Goal: Check status: Check status

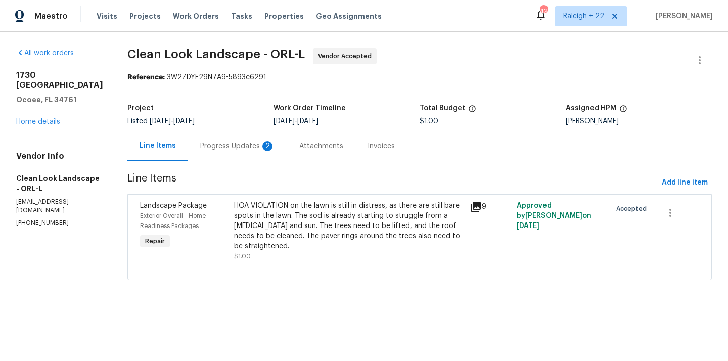
click at [256, 146] on div "Progress Updates 2" at bounding box center [237, 146] width 75 height 10
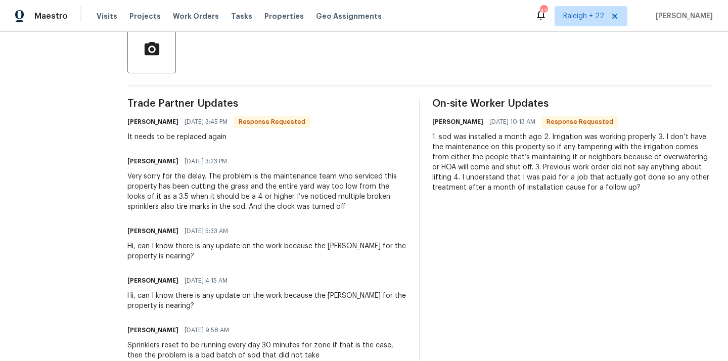
scroll to position [169, 0]
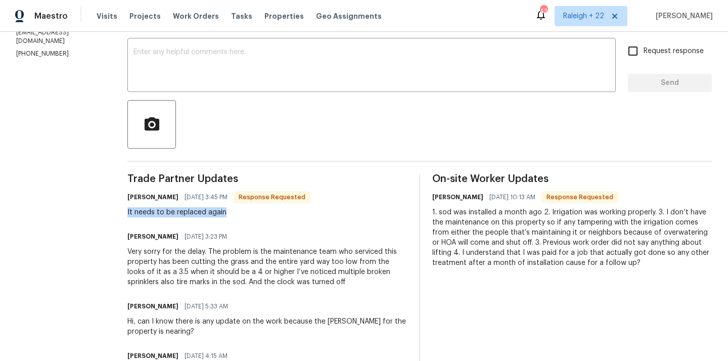
drag, startPoint x: 130, startPoint y: 216, endPoint x: 235, endPoint y: 219, distance: 104.7
click at [235, 219] on div "All work orders [STREET_ADDRESS] Home details Vendor Info Clean Look Landscape …" at bounding box center [364, 192] width 728 height 661
copy div "It needs to be replaced again"
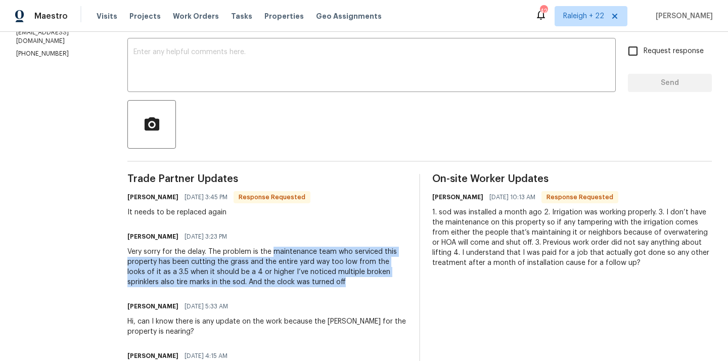
drag, startPoint x: 276, startPoint y: 251, endPoint x: 324, endPoint y: 282, distance: 56.8
click at [324, 282] on div "Very sorry for the delay. The problem is the maintenance team who serviced this…" at bounding box center [267, 267] width 280 height 40
copy div "maintenance team who serviced this property has been cutting the grass and the …"
click at [297, 253] on div "Very sorry for the delay. The problem is the maintenance team who serviced this…" at bounding box center [267, 267] width 280 height 40
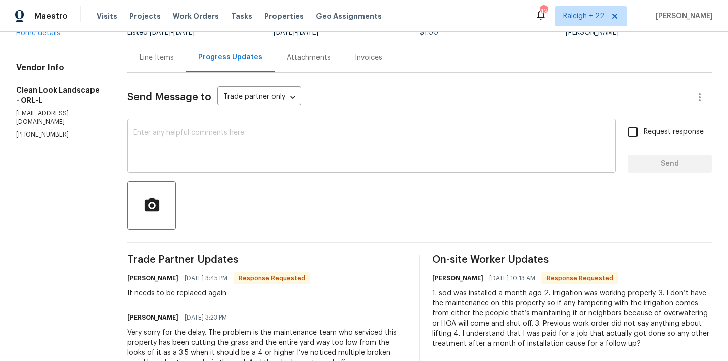
scroll to position [8, 0]
